Goal: Information Seeking & Learning: Learn about a topic

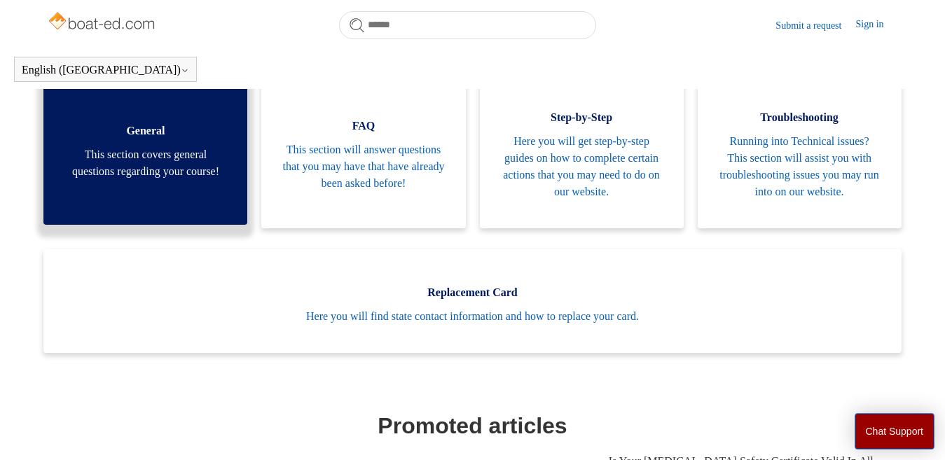
click at [144, 180] on span "This section covers general questions regarding your course!" at bounding box center [145, 163] width 162 height 34
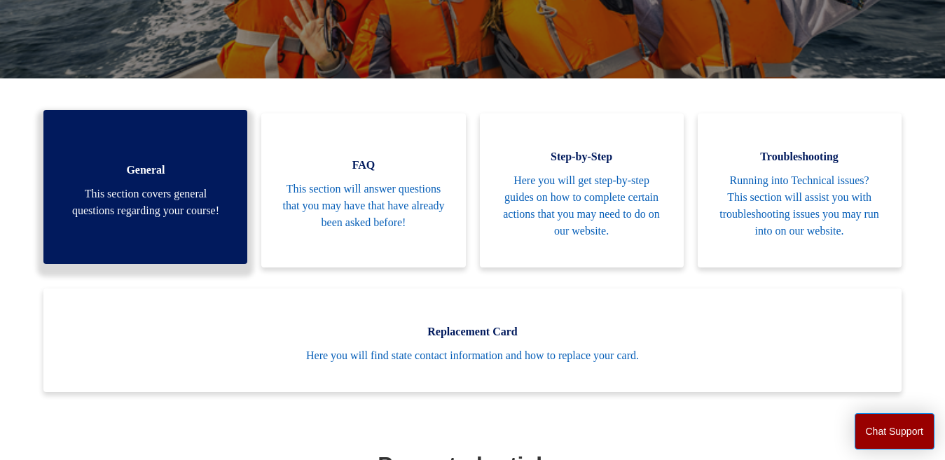
scroll to position [291, 0]
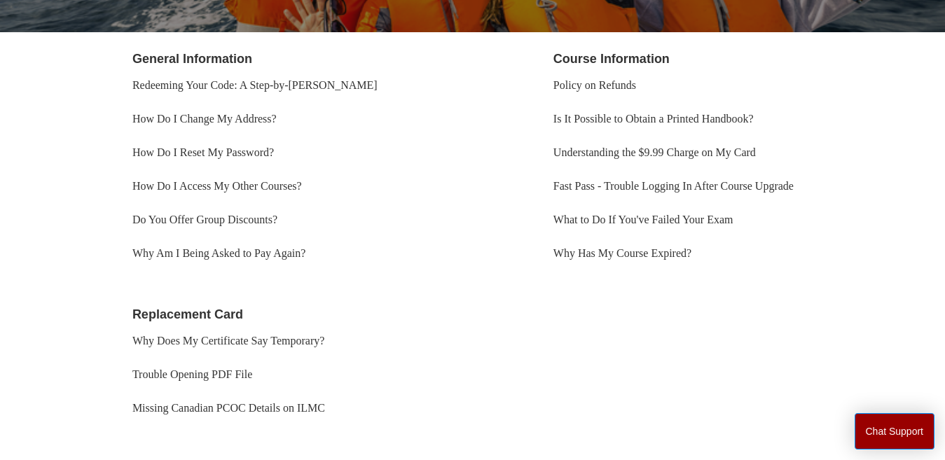
scroll to position [256, 0]
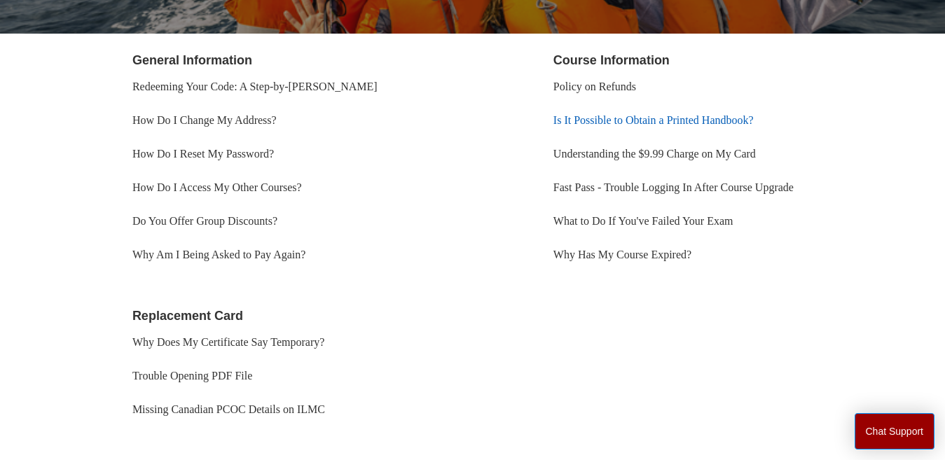
click at [651, 118] on link "Is It Possible to Obtain a Printed Handbook?" at bounding box center [653, 120] width 200 height 12
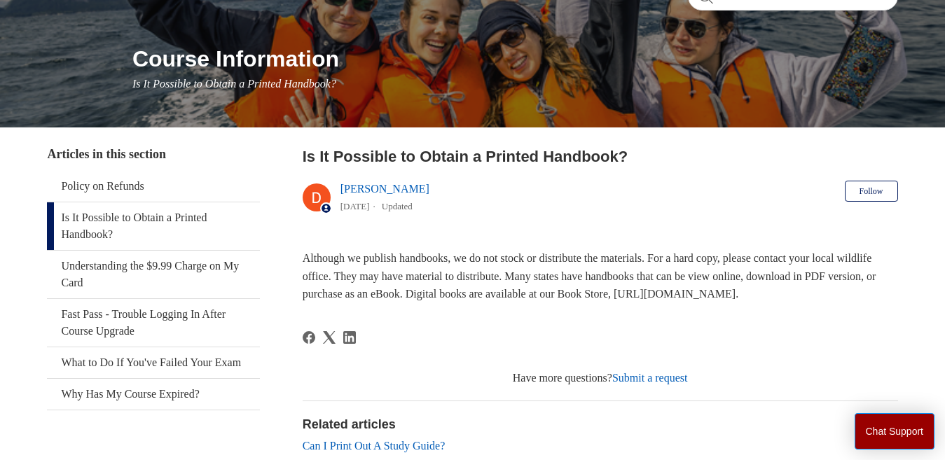
scroll to position [304, 0]
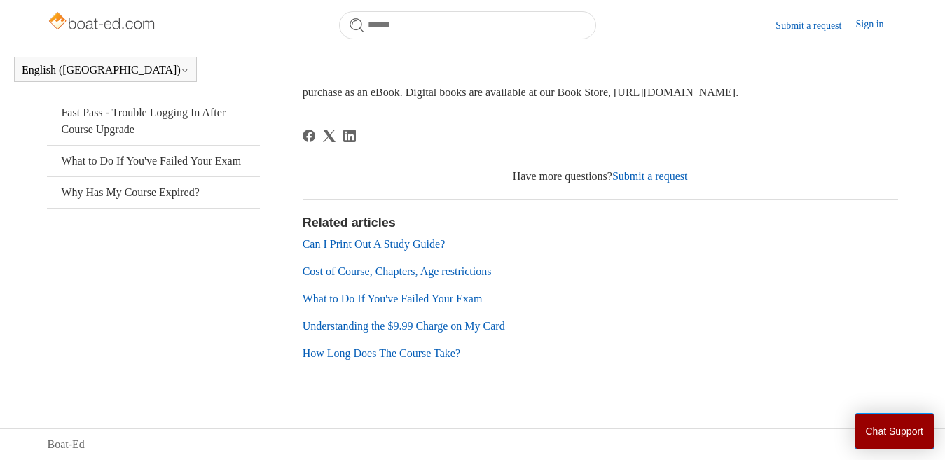
click at [366, 249] on link "Can I Print Out A Study Guide?" at bounding box center [374, 244] width 143 height 12
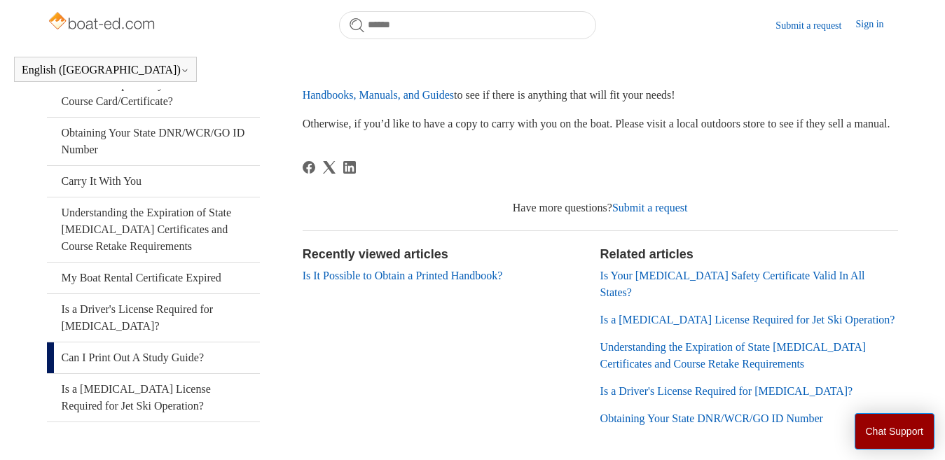
scroll to position [220, 0]
